Goal: Use online tool/utility: Utilize a website feature to perform a specific function

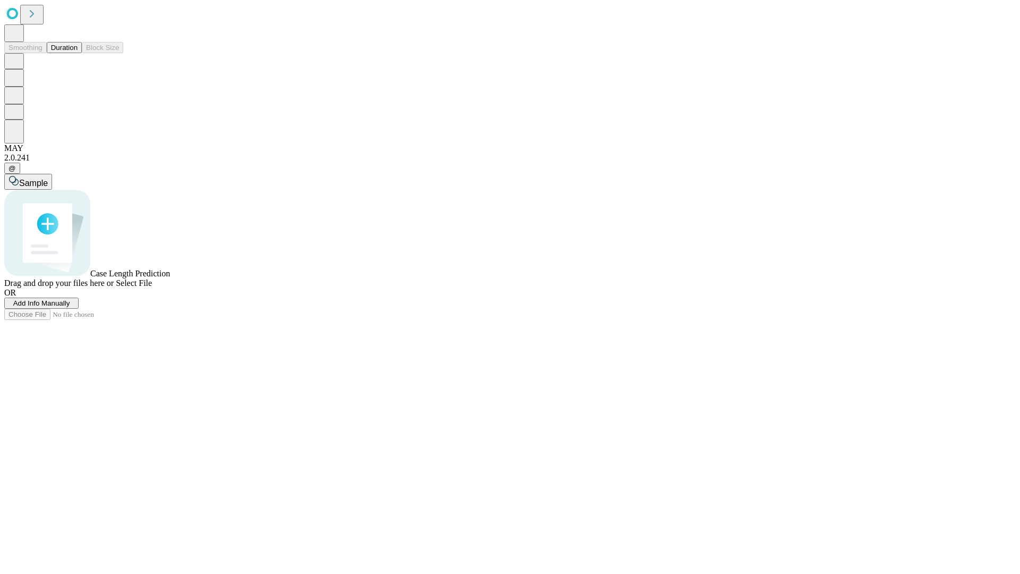
click at [78, 53] on button "Duration" at bounding box center [64, 47] width 35 height 11
click at [70, 307] on span "Add Info Manually" at bounding box center [41, 303] width 57 height 8
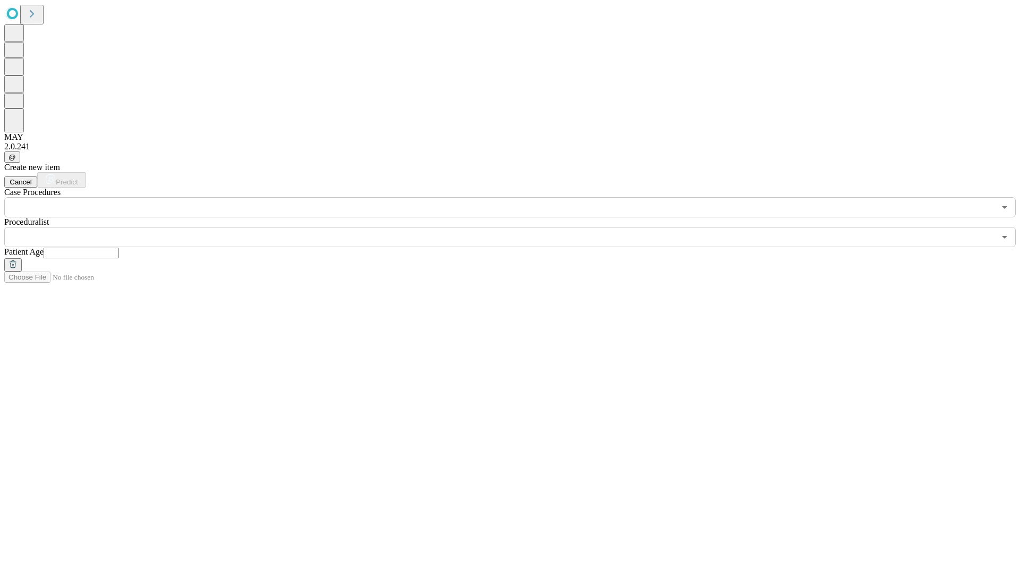
click at [119, 248] on input "text" at bounding box center [81, 253] width 75 height 11
type input "**"
click at [518, 227] on input "text" at bounding box center [499, 237] width 991 height 20
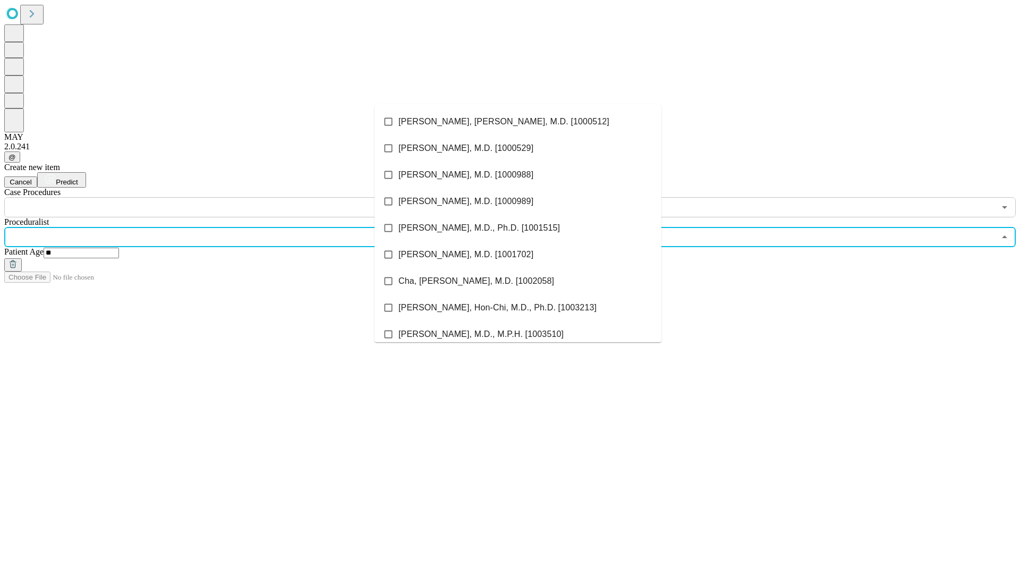
click at [518, 122] on li "[PERSON_NAME], [PERSON_NAME], M.D. [1000512]" at bounding box center [518, 121] width 287 height 27
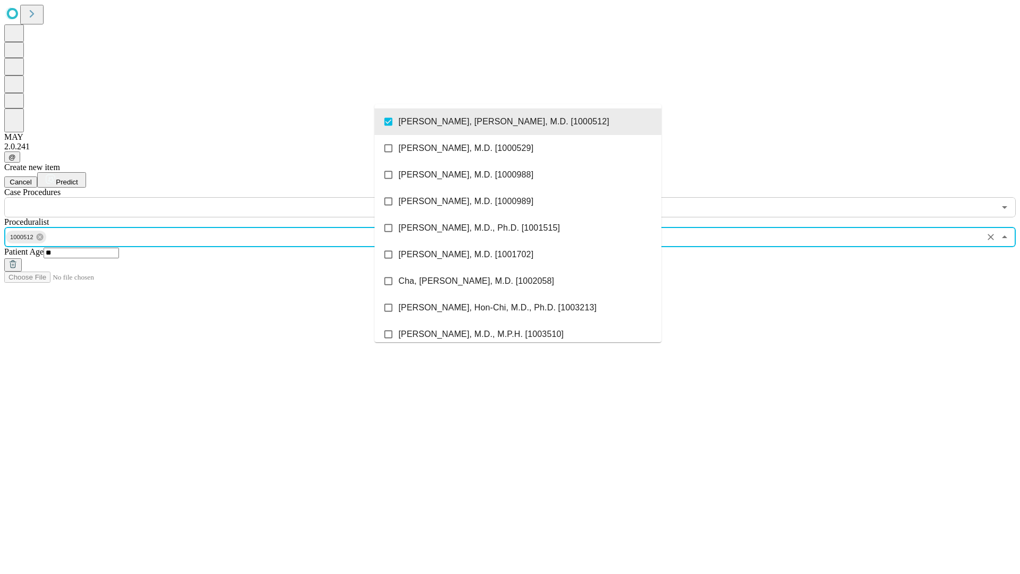
click at [223, 197] on input "text" at bounding box center [499, 207] width 991 height 20
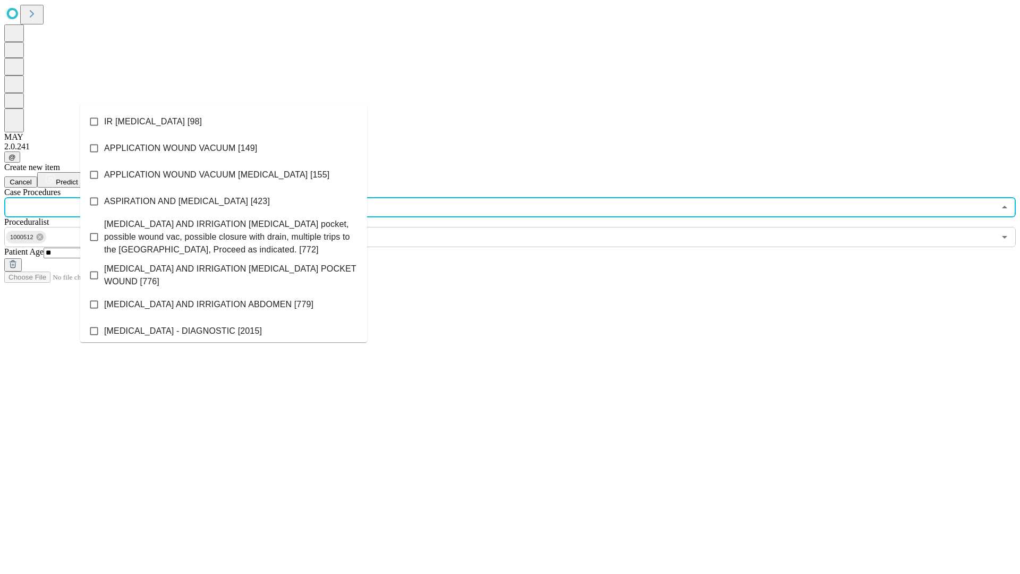
click at [224, 122] on li "IR [MEDICAL_DATA] [98]" at bounding box center [223, 121] width 287 height 27
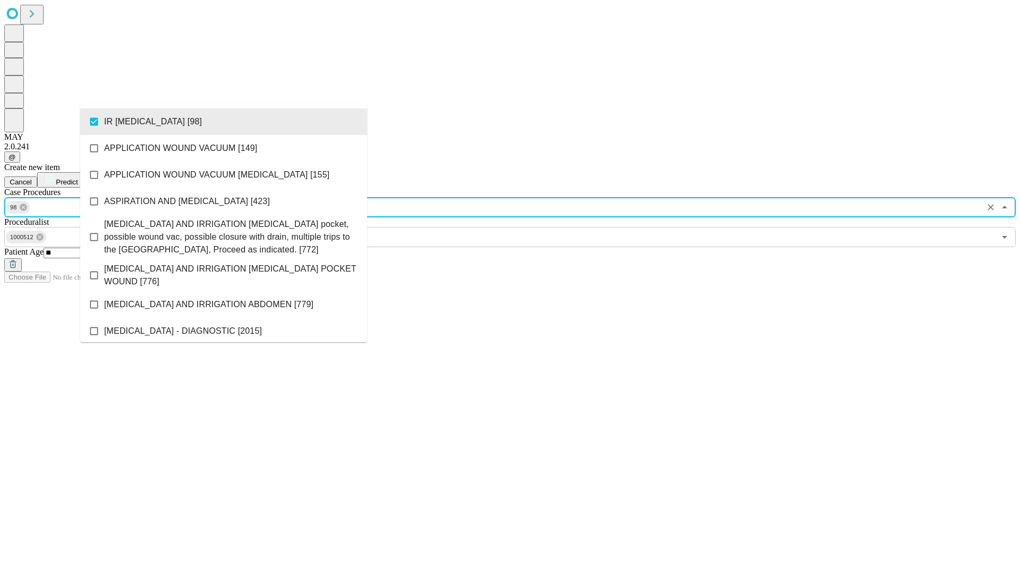
click at [78, 178] on span "Predict" at bounding box center [67, 182] width 22 height 8
